Goal: Task Accomplishment & Management: Use online tool/utility

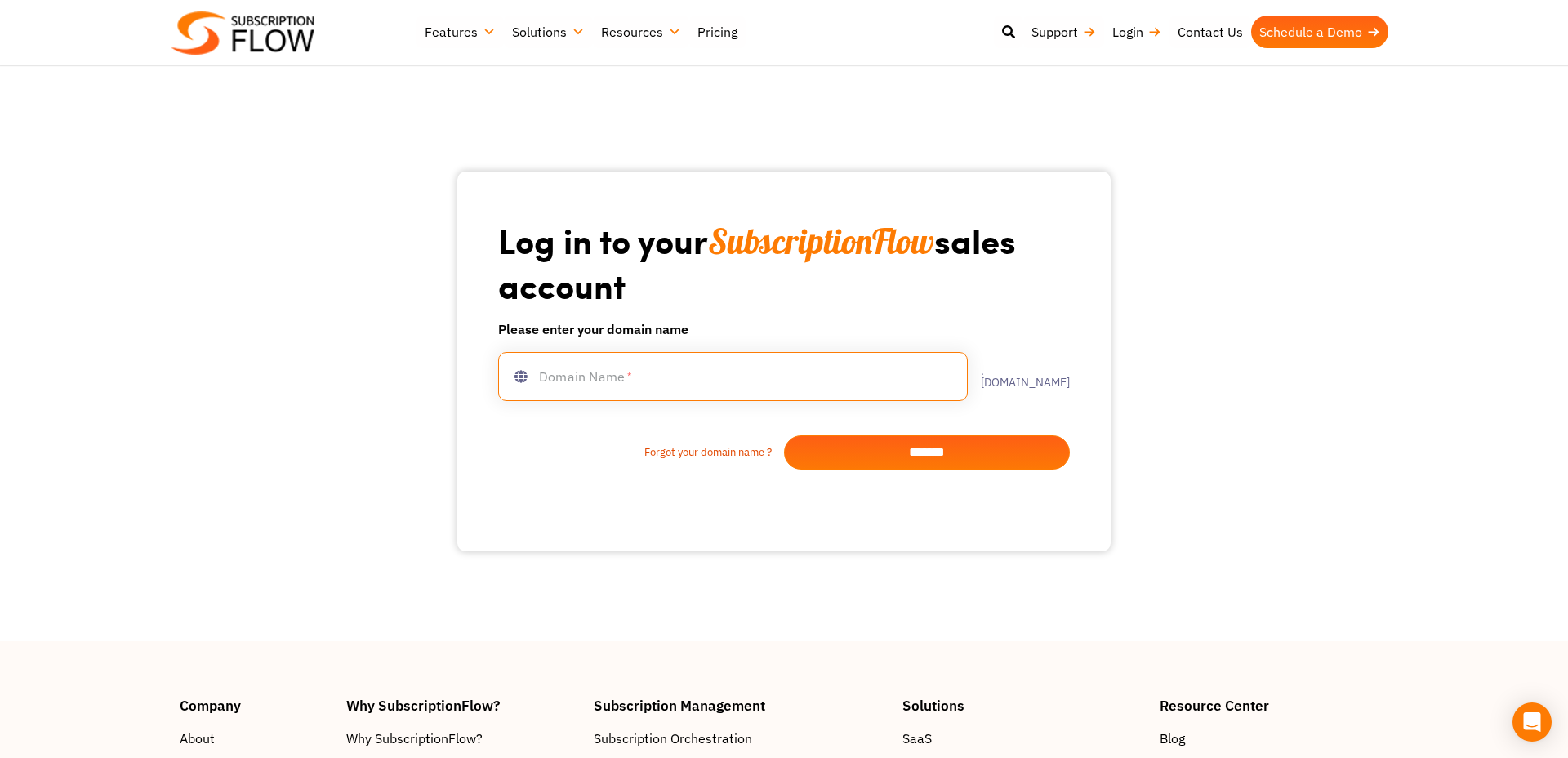
click at [777, 397] on input "text" at bounding box center [732, 376] width 470 height 49
paste input "**********"
type input "**********"
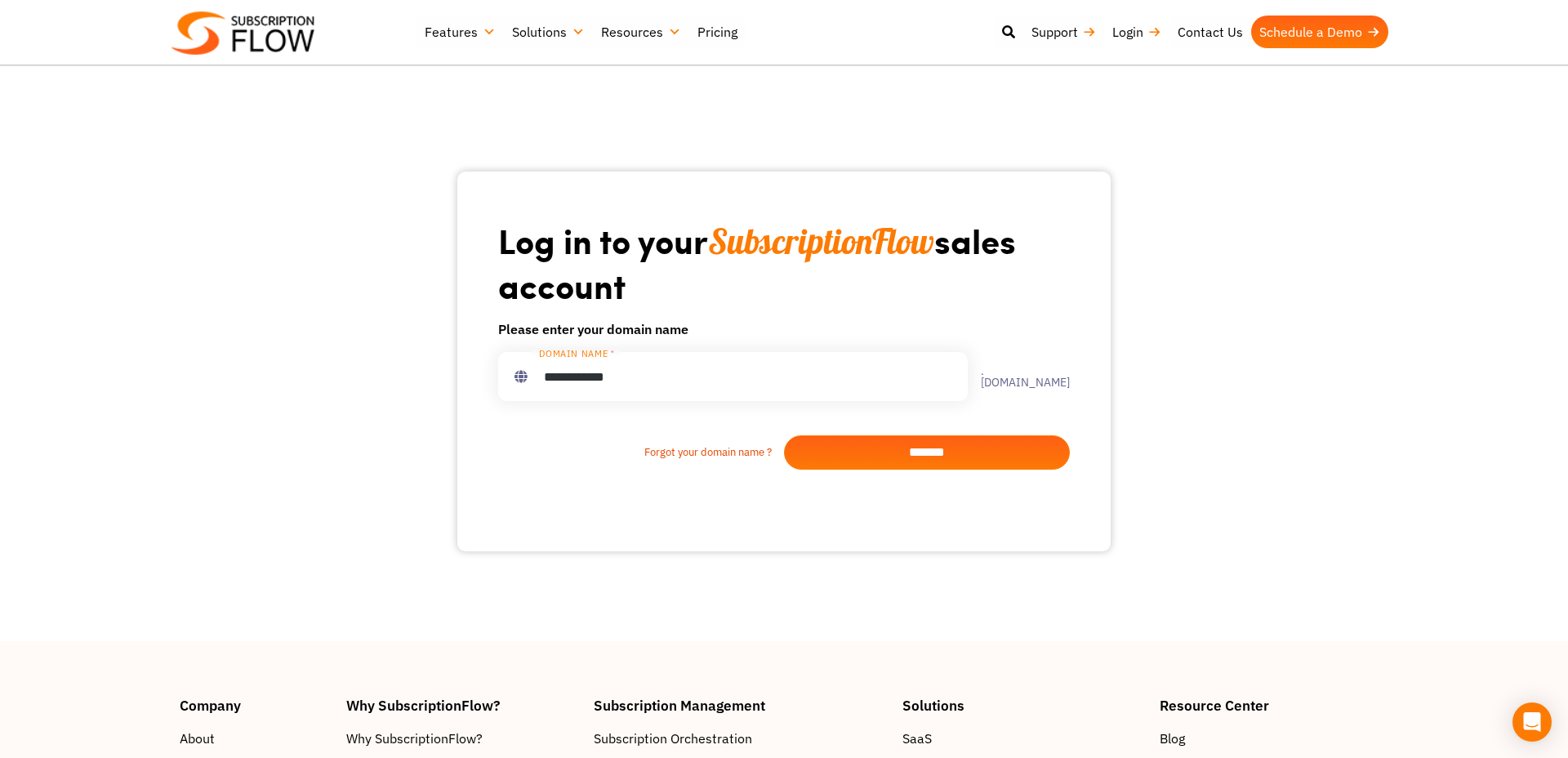
click at [937, 463] on input "*******" at bounding box center [926, 452] width 286 height 34
